Goal: Find specific fact: Find specific fact

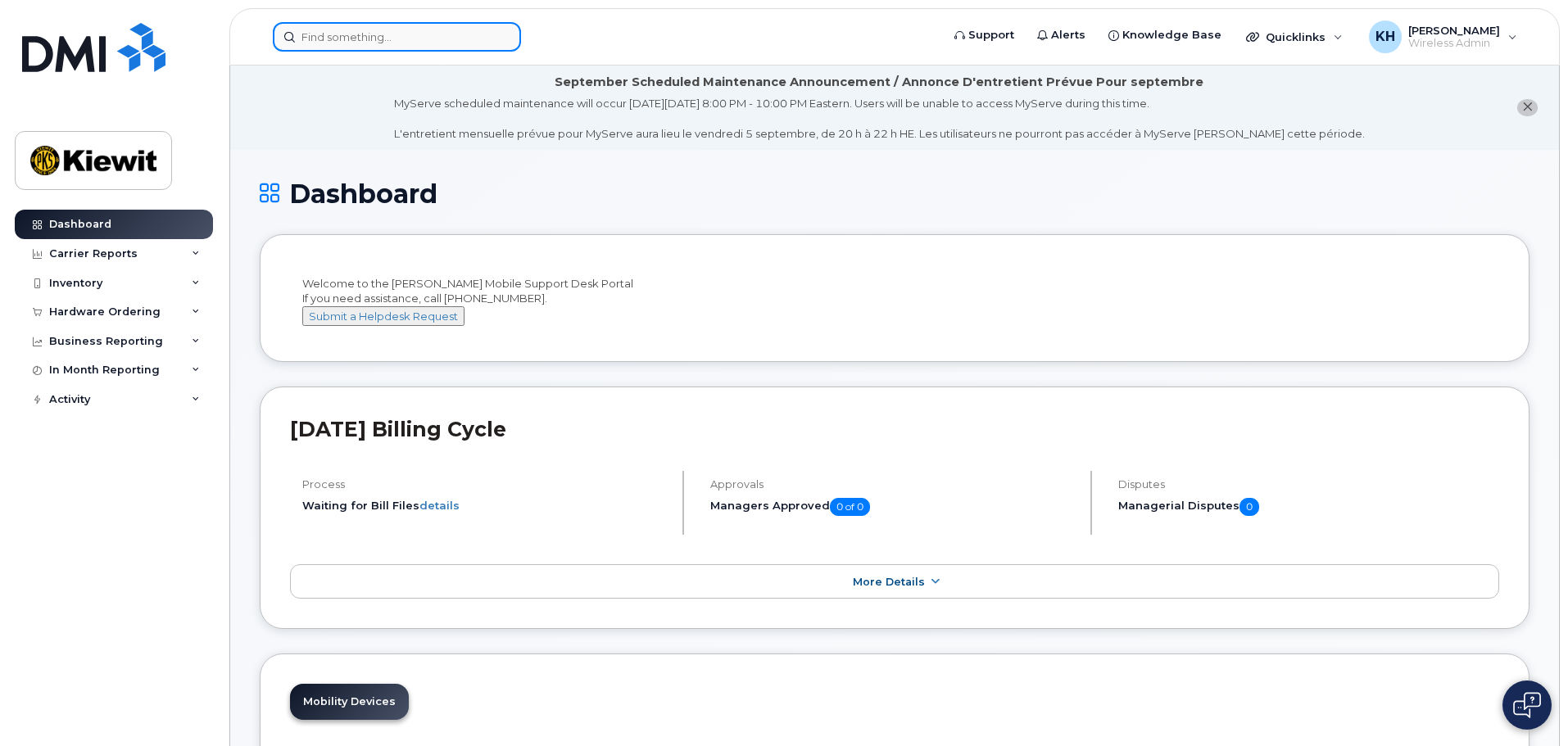
click at [346, 39] on input at bounding box center [397, 37] width 248 height 30
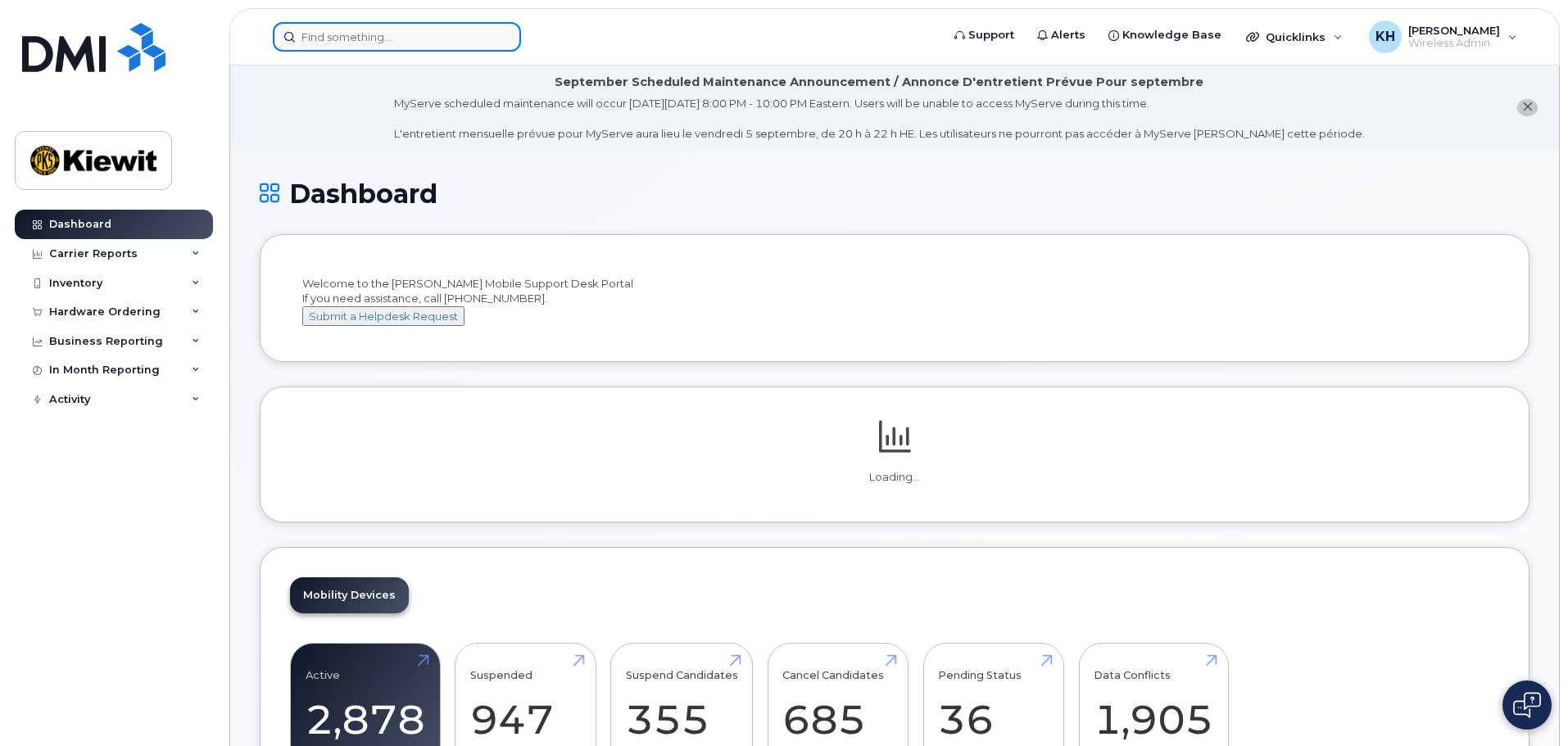
click at [409, 42] on input at bounding box center [397, 37] width 248 height 30
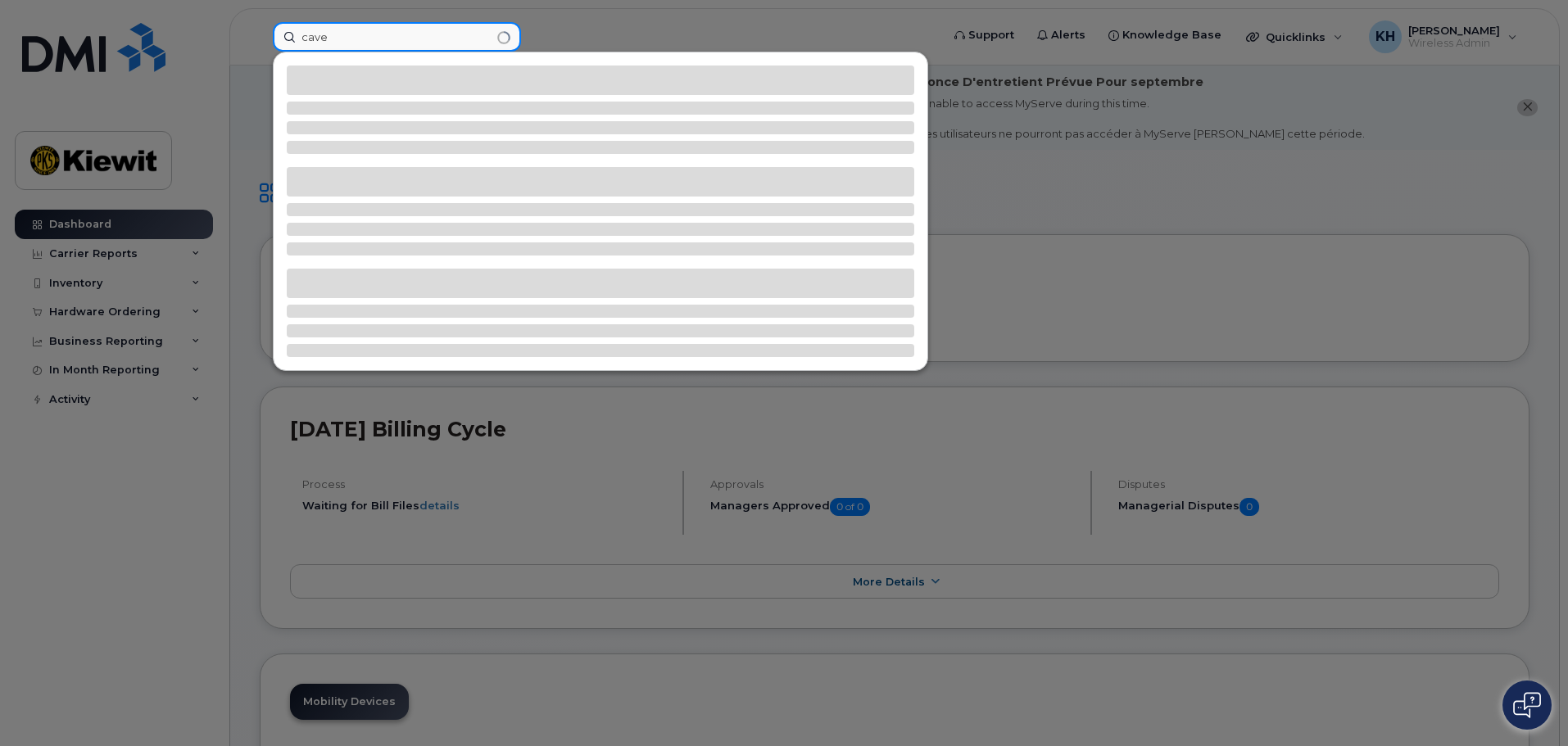
type input "cave"
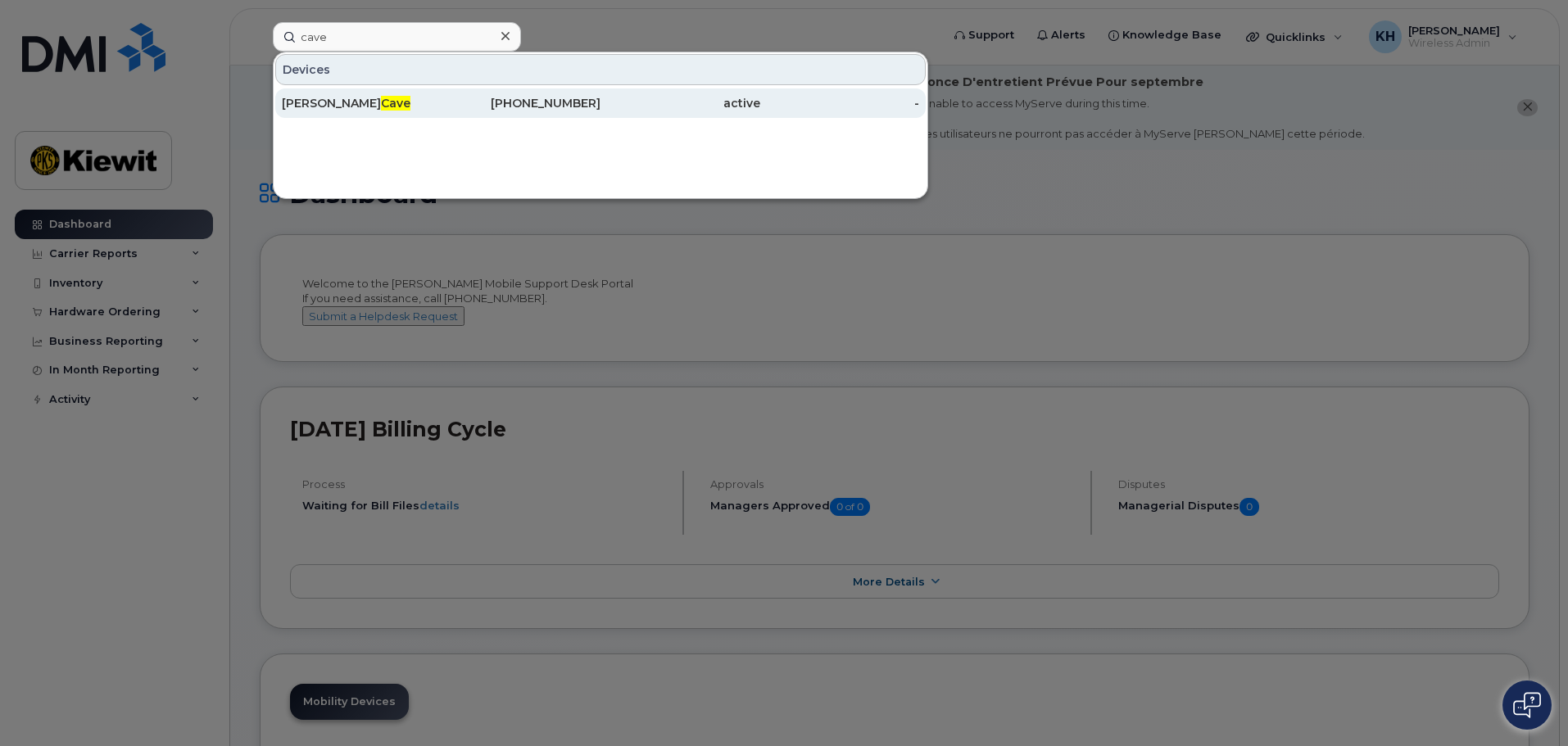
click at [372, 100] on div "Stephen Cave" at bounding box center [362, 103] width 160 height 16
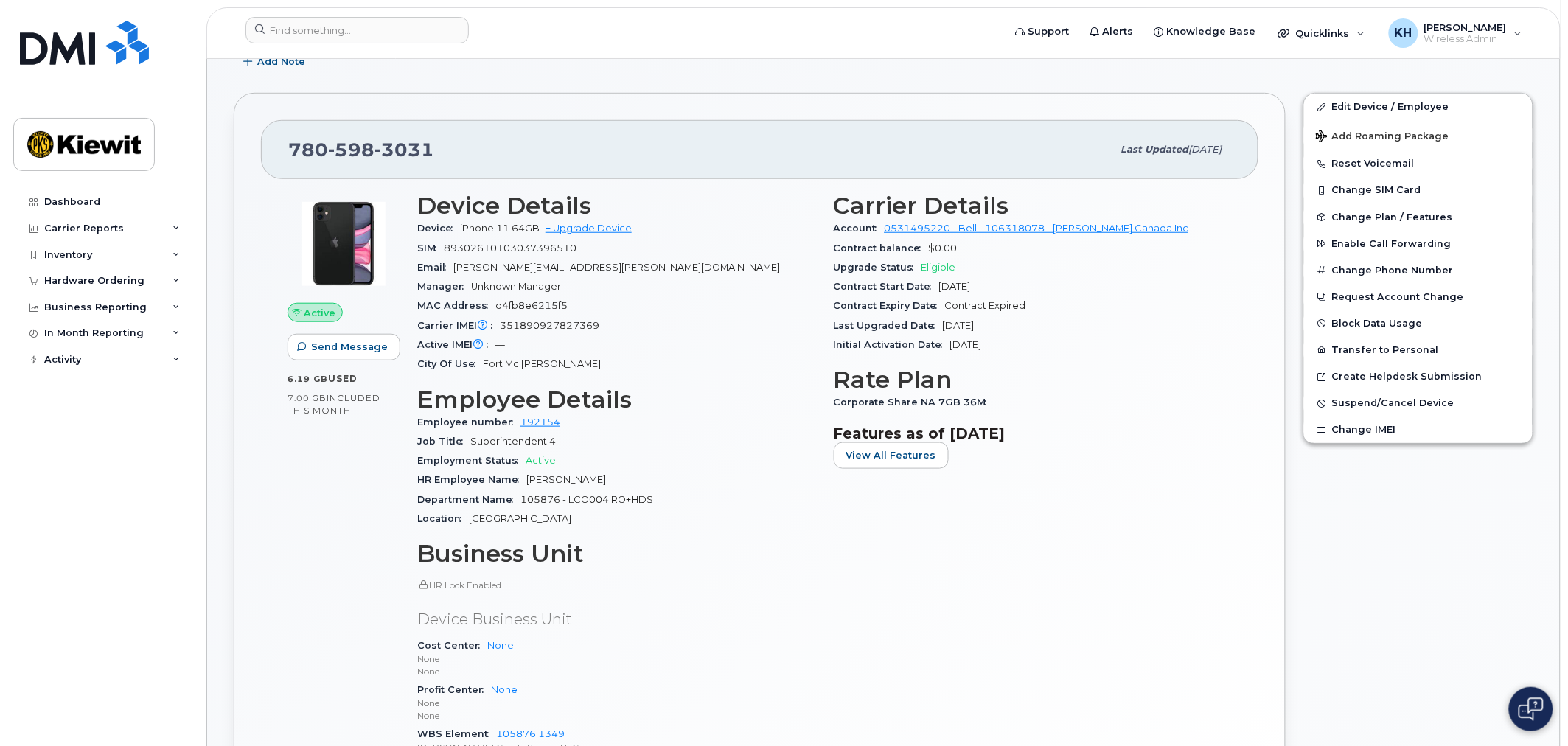
scroll to position [328, 0]
click at [531, 324] on span "351890927827369" at bounding box center [549, 326] width 99 height 11
copy span "351890927827369"
